Goal: Task Accomplishment & Management: Manage account settings

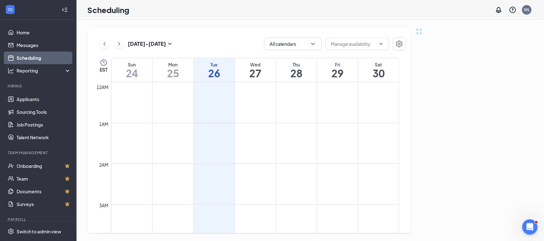
scroll to position [313, 0]
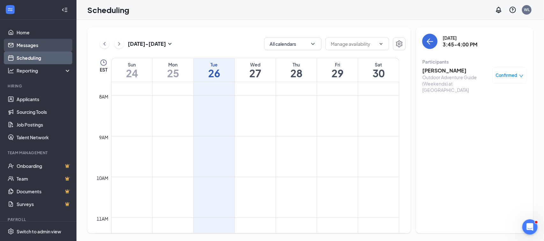
click at [23, 46] on link "Messages" at bounding box center [44, 45] width 54 height 13
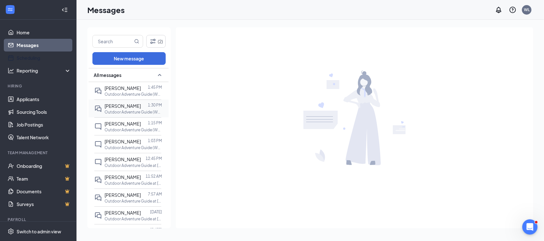
click at [26, 56] on link "Scheduling" at bounding box center [44, 58] width 54 height 13
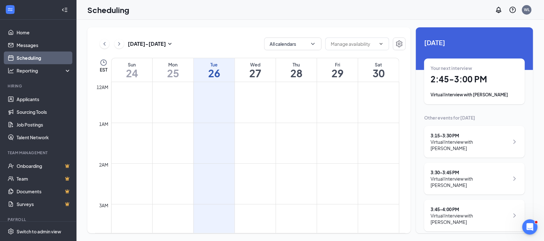
scroll to position [313, 0]
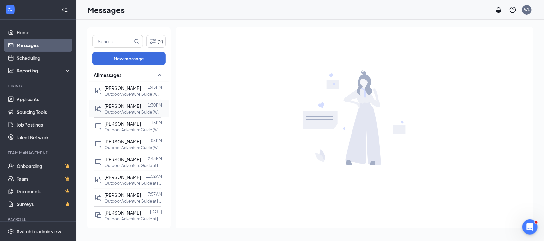
click at [124, 110] on p "Outdoor Adventure Guide (Weekends) at Eagle Creek" at bounding box center [132, 112] width 57 height 5
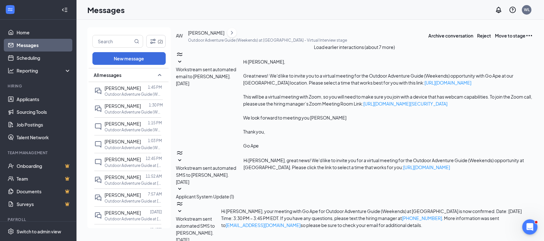
scroll to position [155, 0]
click at [20, 56] on link "Scheduling" at bounding box center [44, 58] width 54 height 13
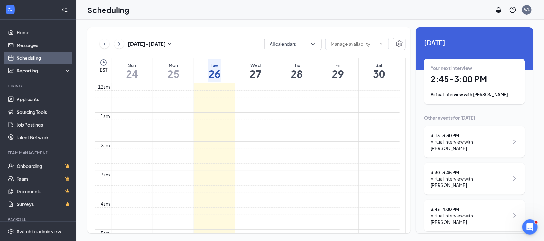
scroll to position [313, 0]
click at [454, 138] on div "3:15 - 3:30 PM" at bounding box center [469, 135] width 79 height 6
